Goal: Information Seeking & Learning: Check status

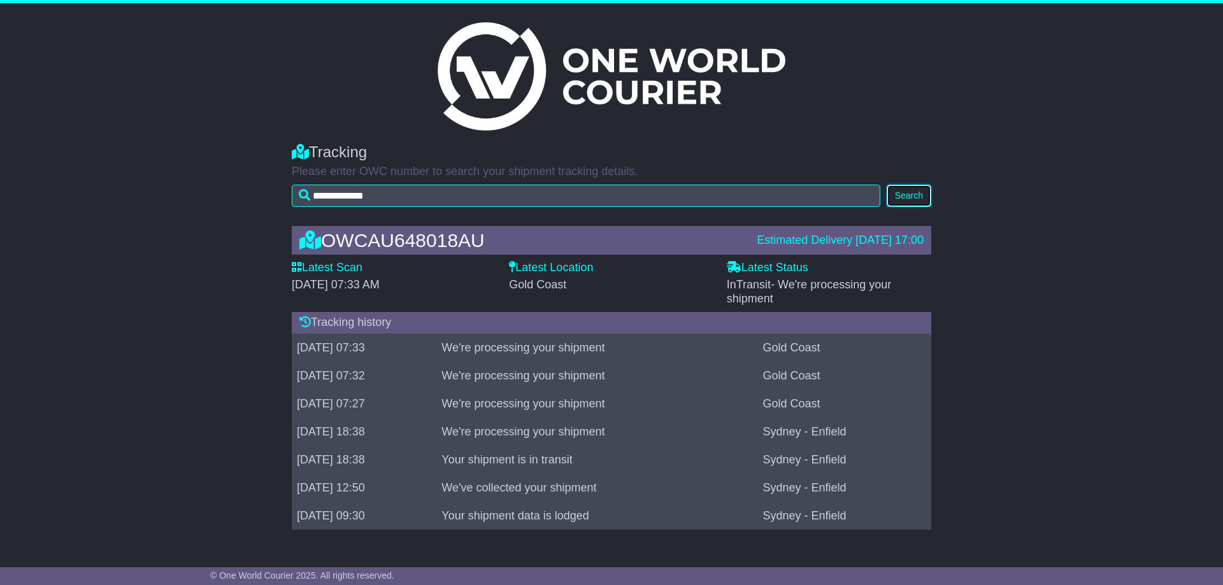
click at [916, 190] on button "Search" at bounding box center [908, 196] width 45 height 22
